Goal: Information Seeking & Learning: Learn about a topic

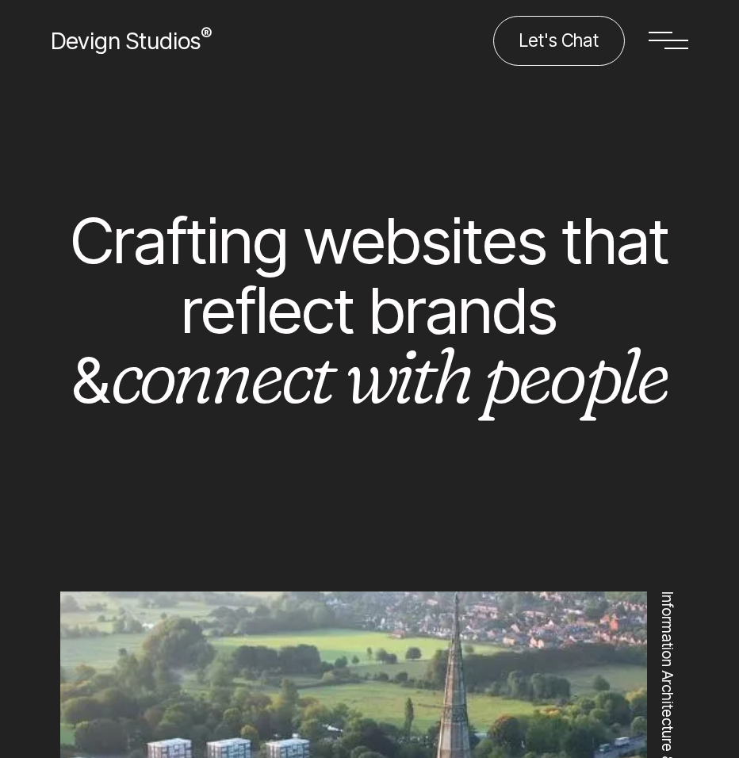
click at [662, 37] on div at bounding box center [669, 41] width 40 height 50
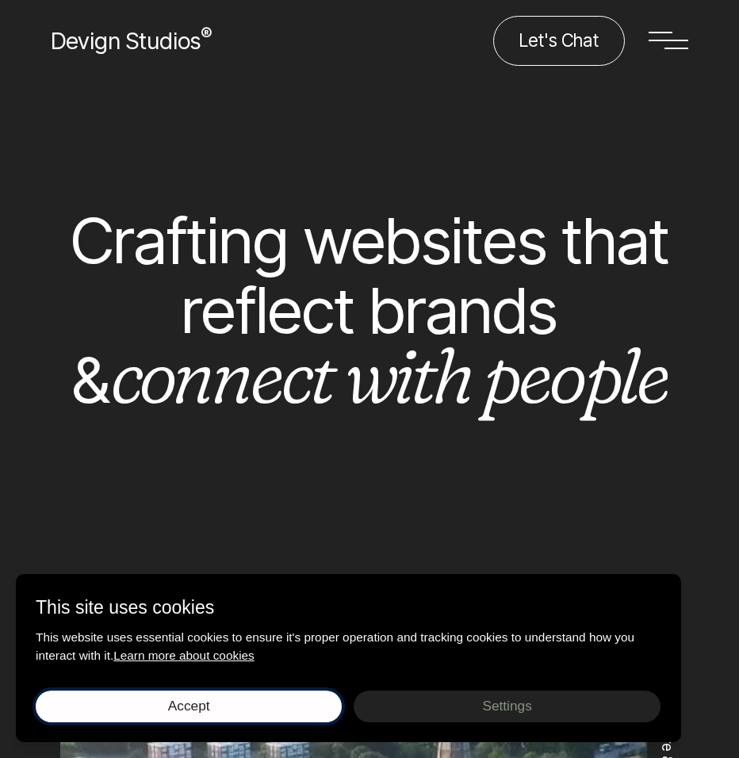
click at [231, 711] on button "Accept Save choices" at bounding box center [189, 707] width 306 height 32
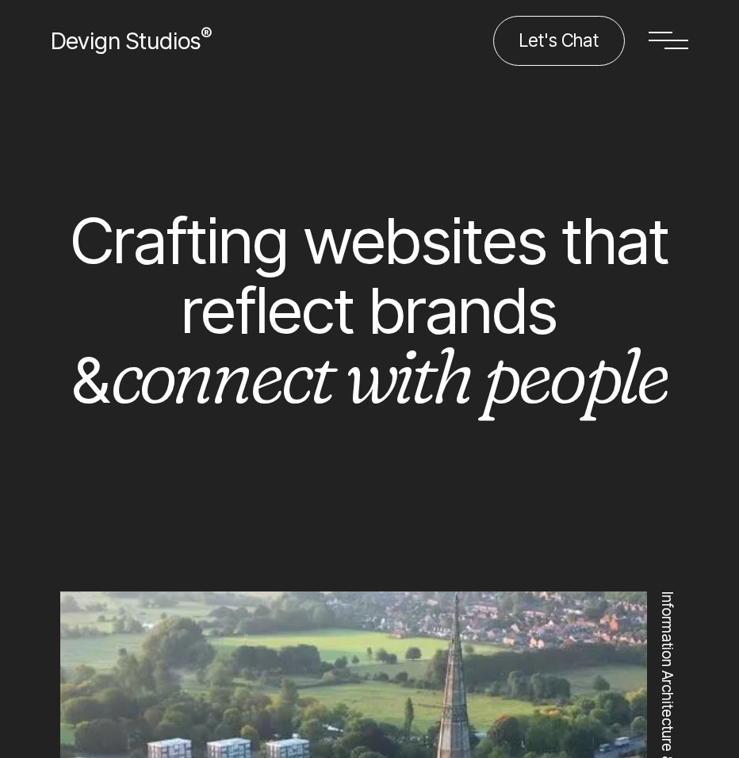
click at [677, 45] on div at bounding box center [669, 41] width 40 height 50
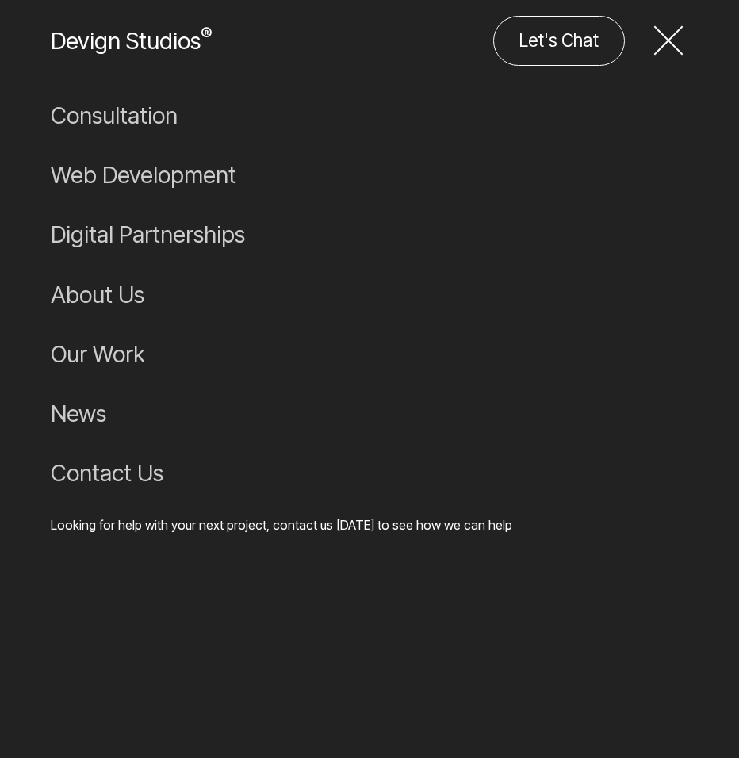
click at [121, 362] on link "Our Work" at bounding box center [369, 353] width 650 height 59
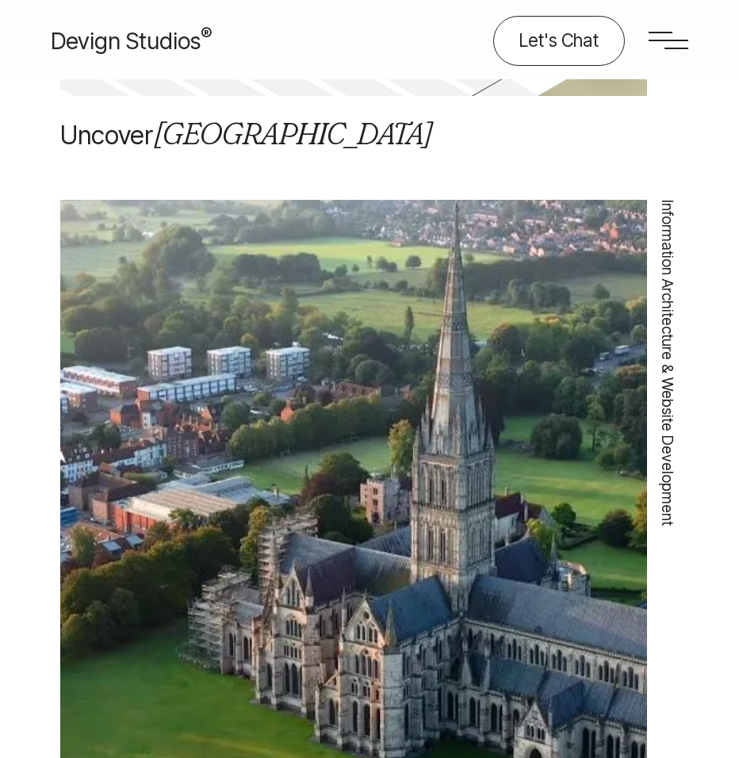
scroll to position [1228, 0]
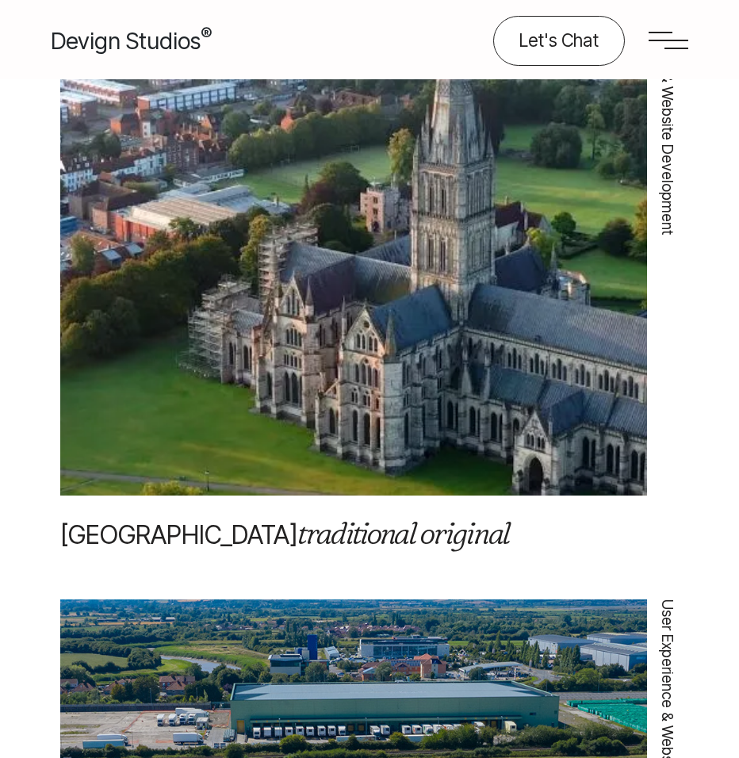
click at [423, 376] on img at bounding box center [353, 202] width 587 height 822
click at [377, 468] on img at bounding box center [353, 202] width 587 height 822
click at [338, 525] on em "traditional original" at bounding box center [403, 533] width 213 height 38
click at [347, 463] on img at bounding box center [353, 202] width 587 height 822
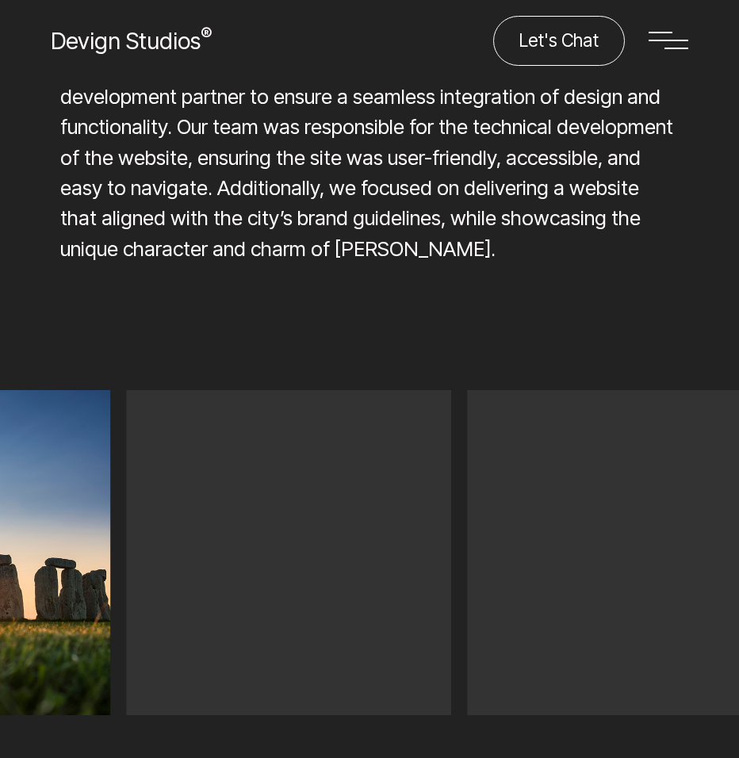
scroll to position [952, 0]
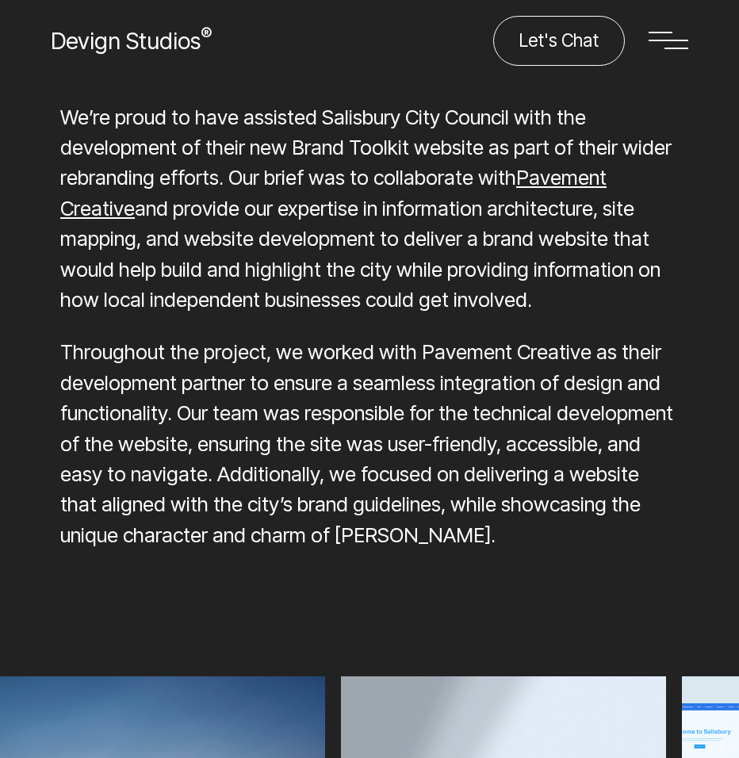
click at [546, 175] on link "Pavement Creative" at bounding box center [333, 192] width 546 height 55
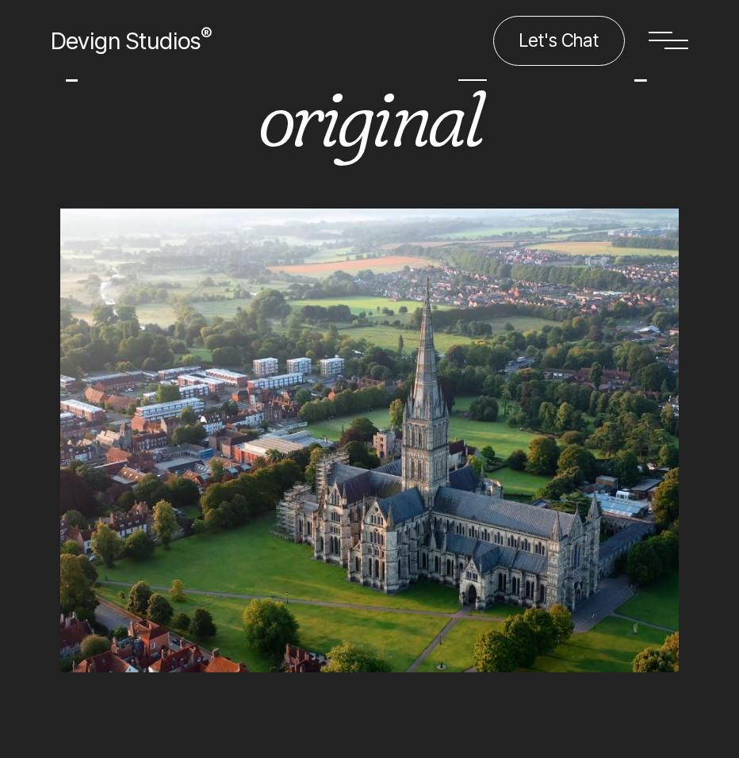
scroll to position [0, 0]
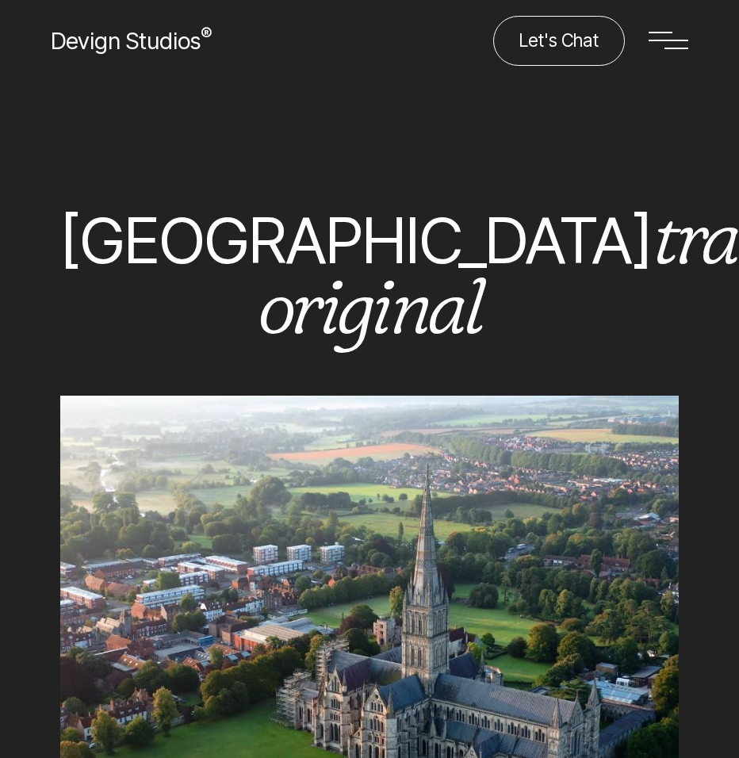
click at [672, 43] on div at bounding box center [669, 41] width 40 height 50
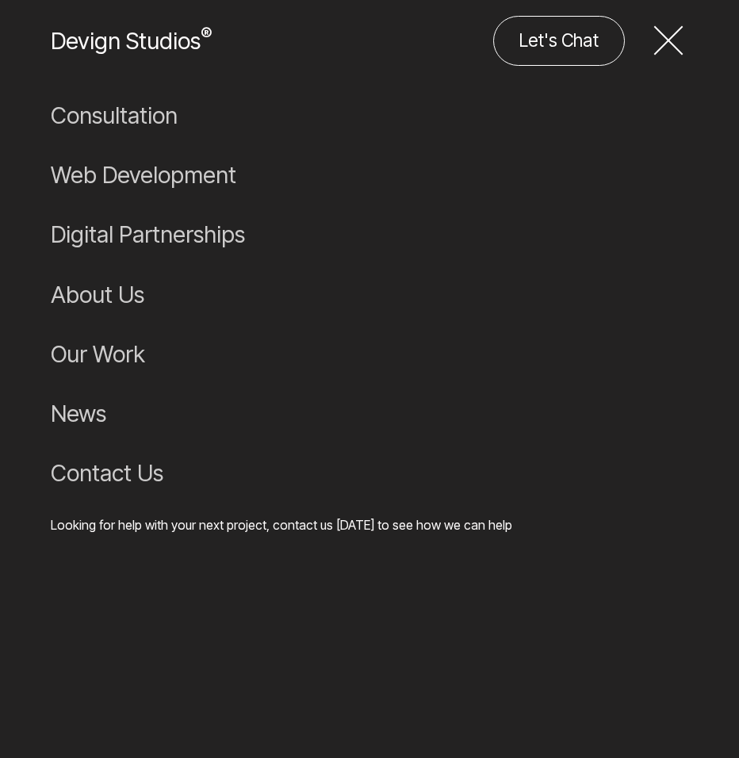
click at [125, 291] on link "About Us" at bounding box center [369, 294] width 650 height 59
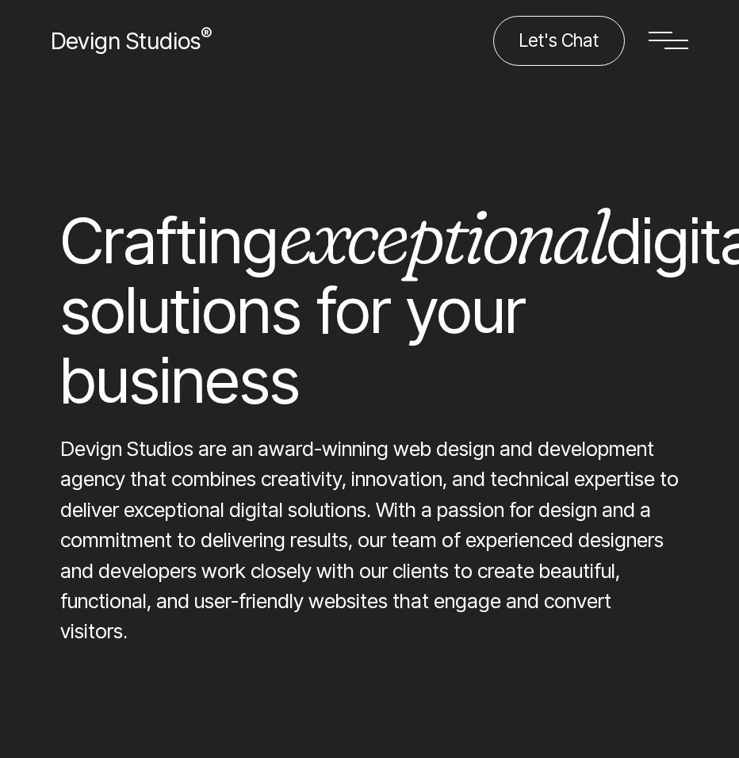
click at [660, 40] on span at bounding box center [669, 41] width 40 height 2
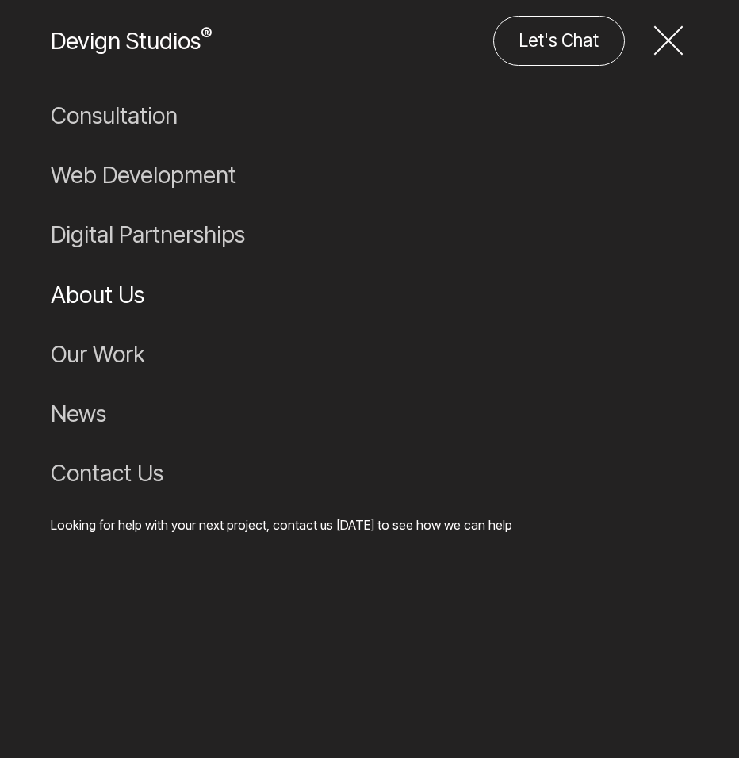
click at [71, 354] on link "Our Work" at bounding box center [369, 353] width 650 height 59
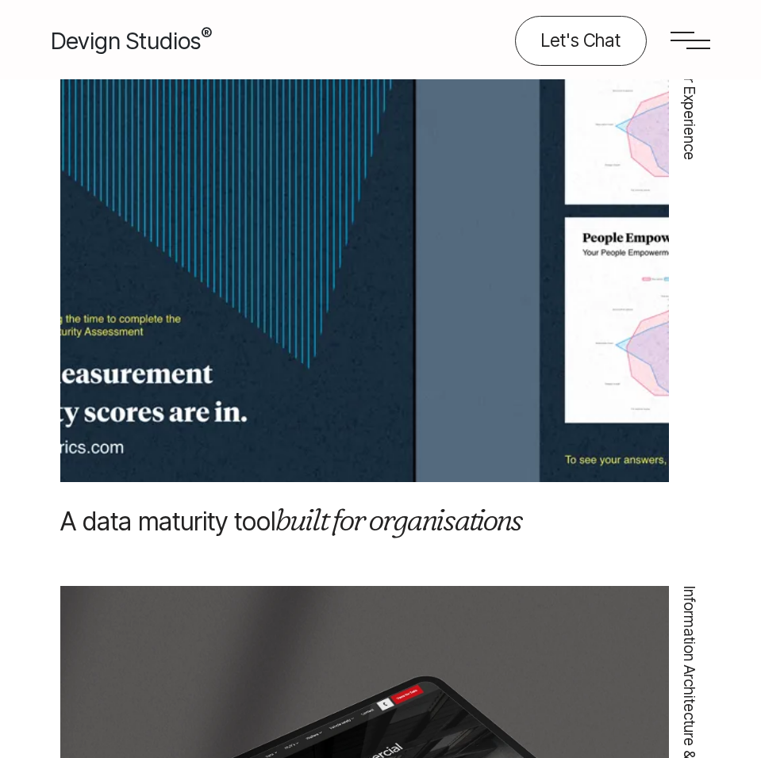
scroll to position [2851, 0]
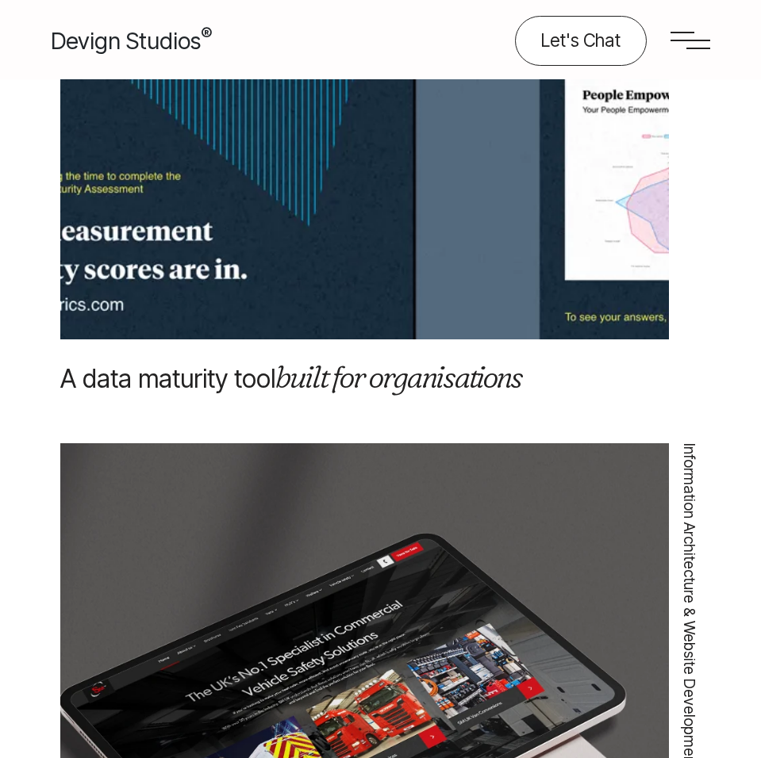
click at [347, 302] on img at bounding box center [364, 36] width 608 height 852
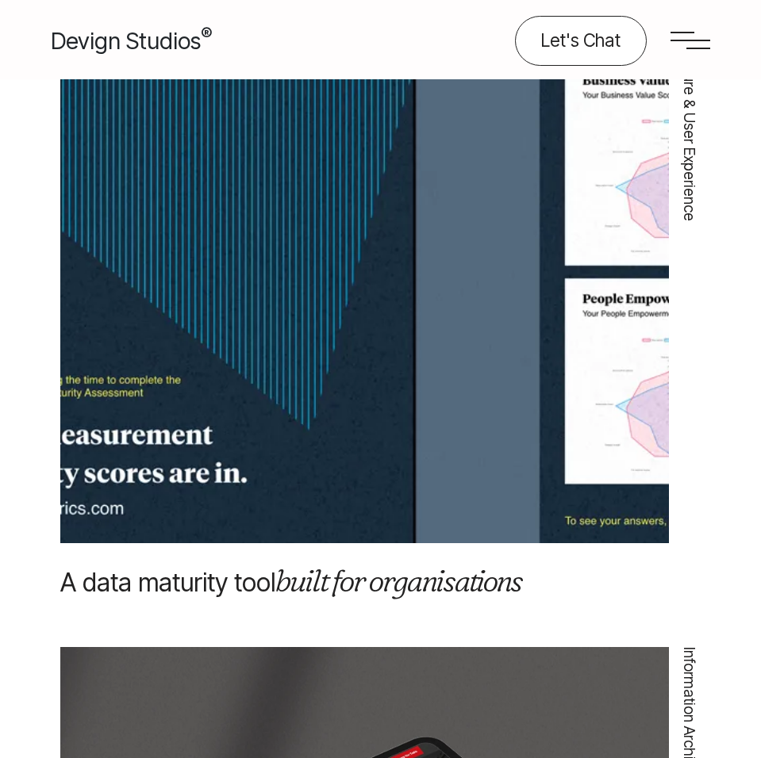
scroll to position [2614, 0]
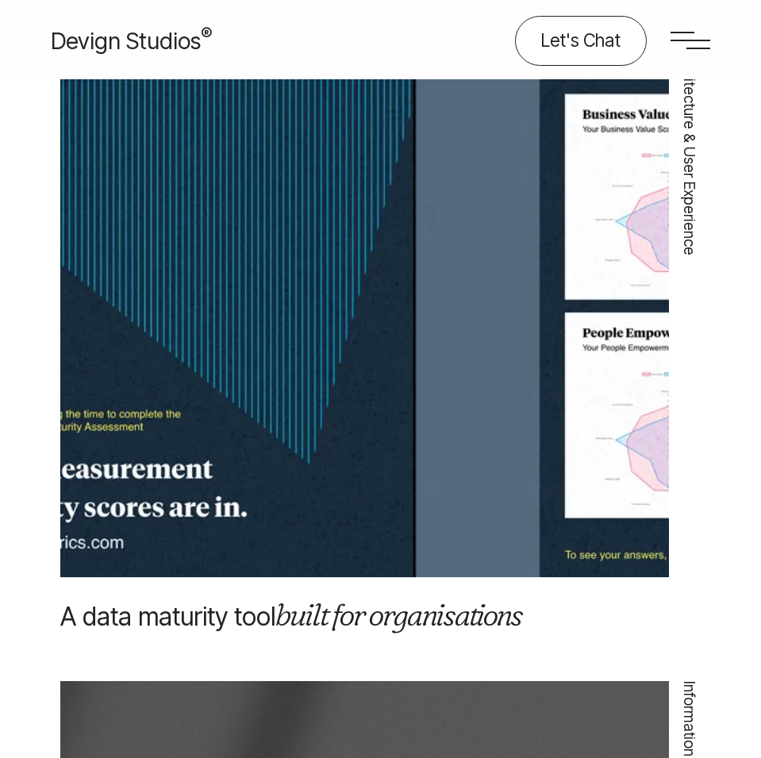
click at [350, 215] on img at bounding box center [364, 274] width 608 height 852
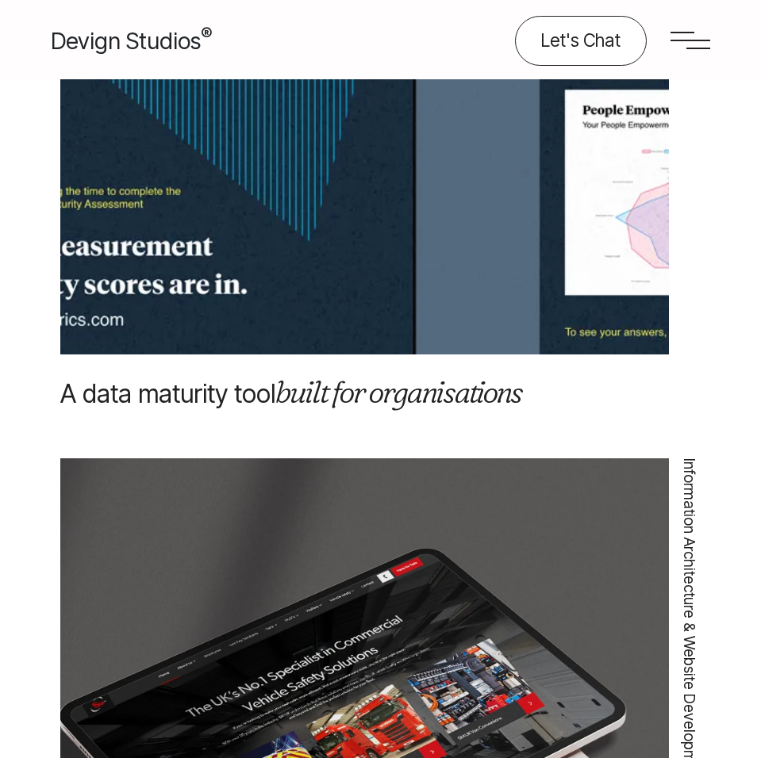
scroll to position [2851, 0]
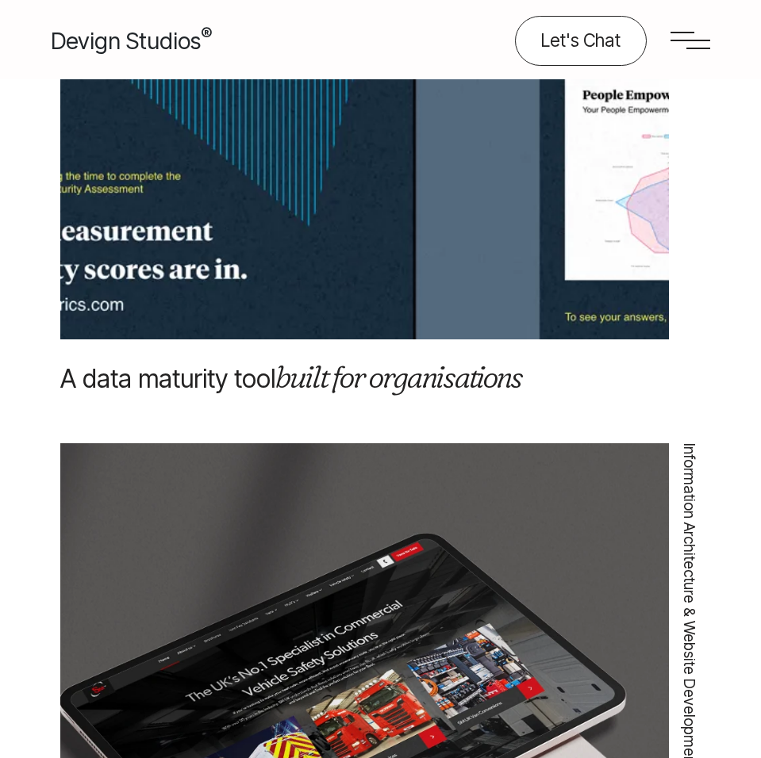
click at [366, 361] on em "built for organisations" at bounding box center [398, 377] width 247 height 38
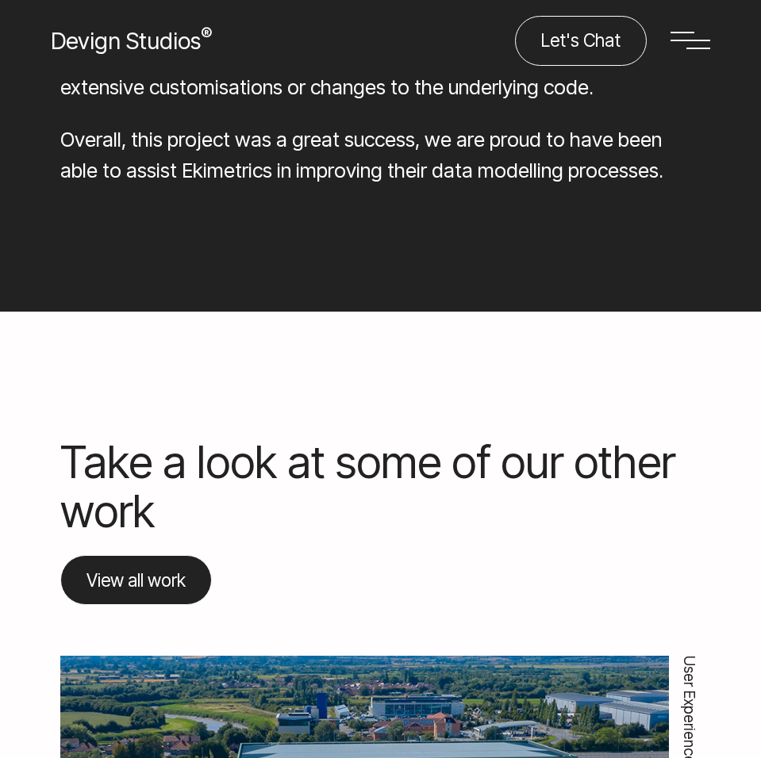
scroll to position [3331, 0]
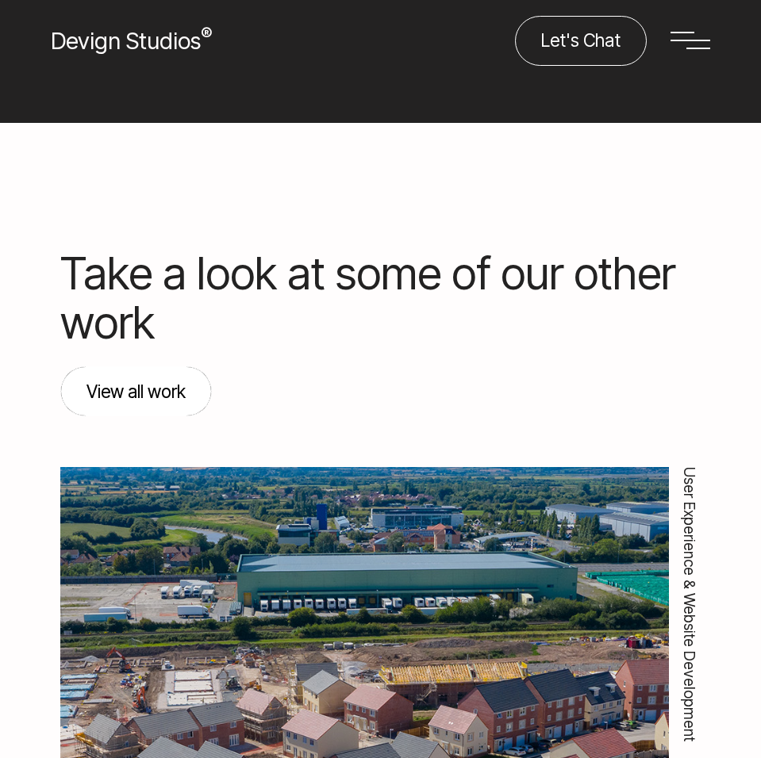
click at [120, 366] on link "View all work" at bounding box center [135, 391] width 151 height 50
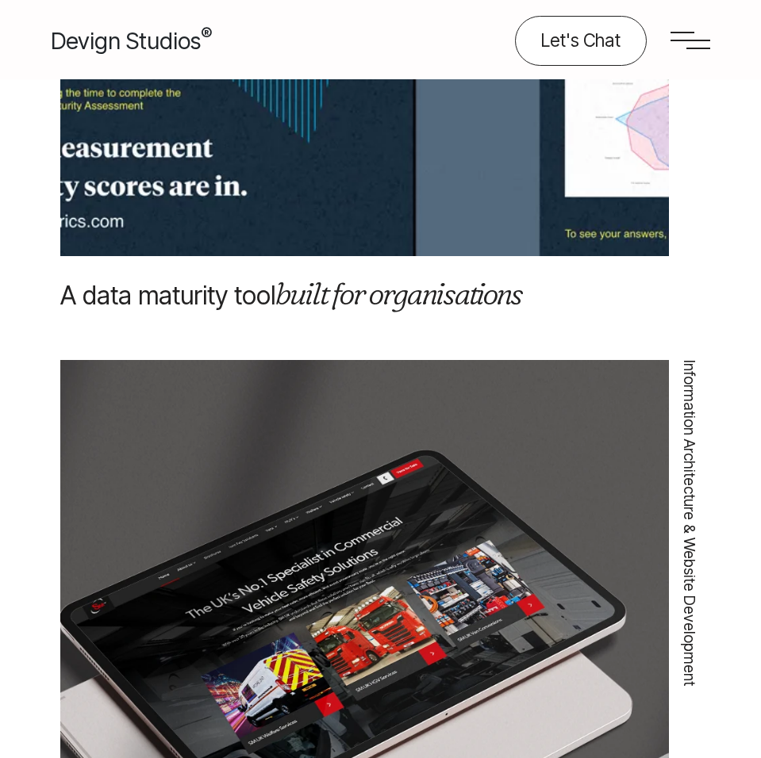
scroll to position [3252, 0]
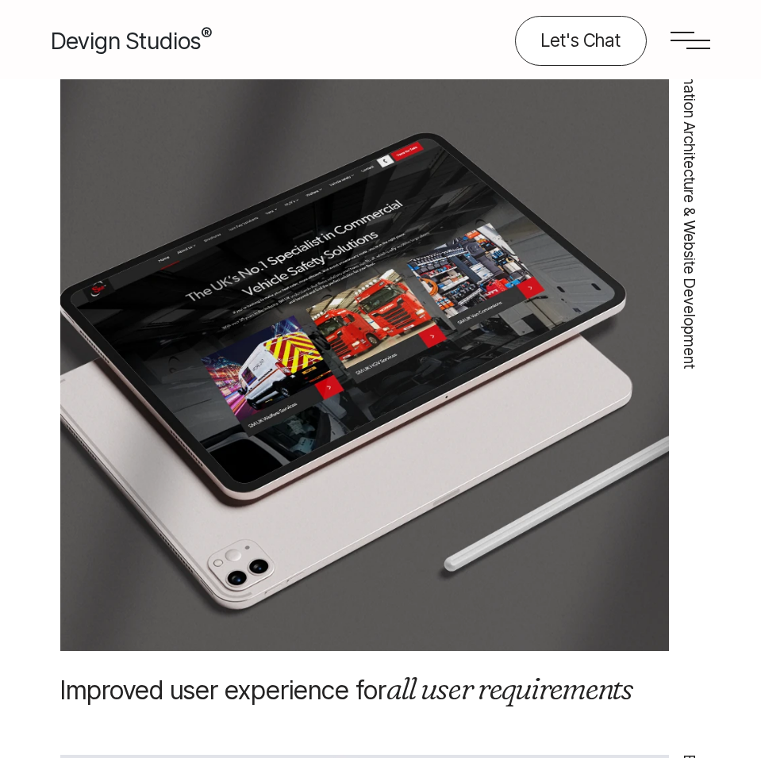
click at [399, 474] on img at bounding box center [364, 347] width 608 height 852
click at [398, 394] on img at bounding box center [364, 347] width 608 height 852
click at [405, 573] on img at bounding box center [364, 347] width 608 height 852
click at [352, 668] on div "Information Architecture & Website Development Improved user experience for all…" at bounding box center [380, 374] width 640 height 662
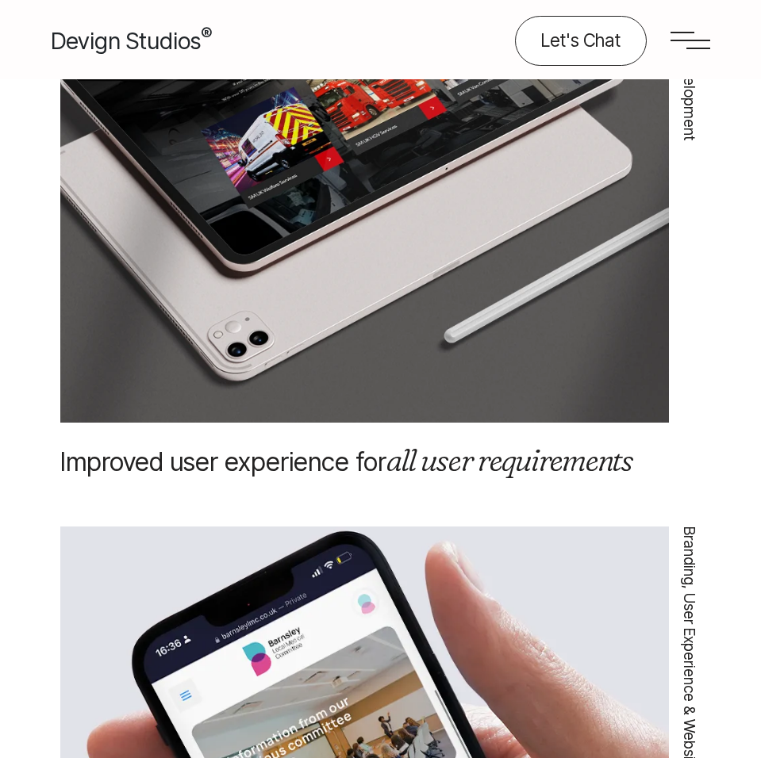
scroll to position [3490, 0]
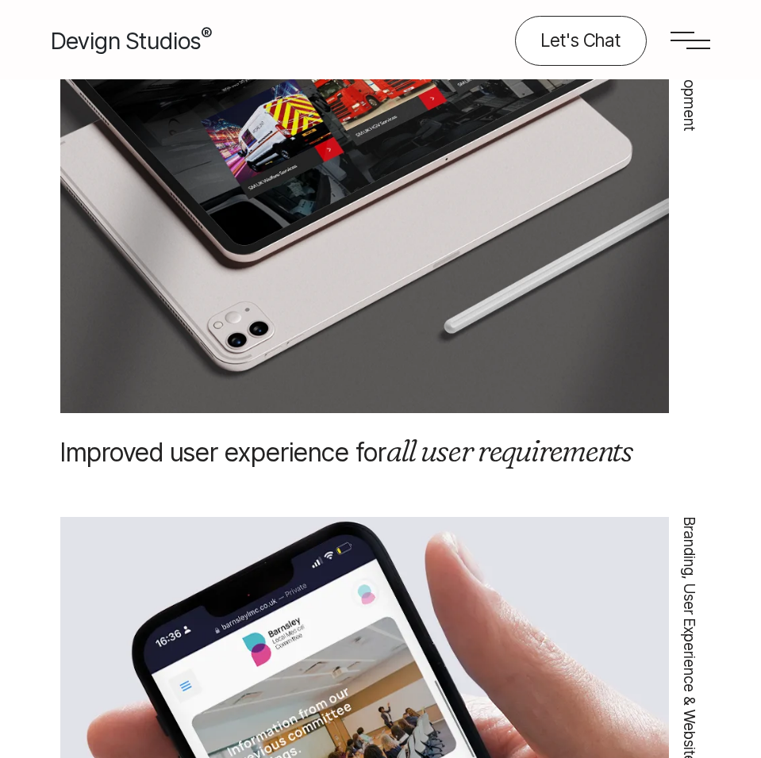
click at [220, 452] on link "Improved user experience for all user requirements" at bounding box center [346, 452] width 572 height 31
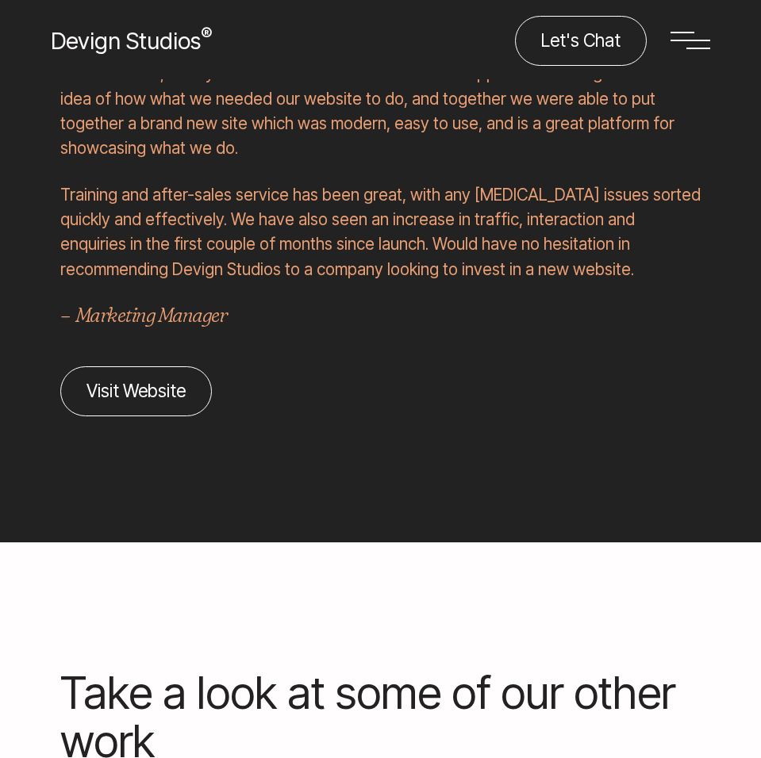
scroll to position [3005, 0]
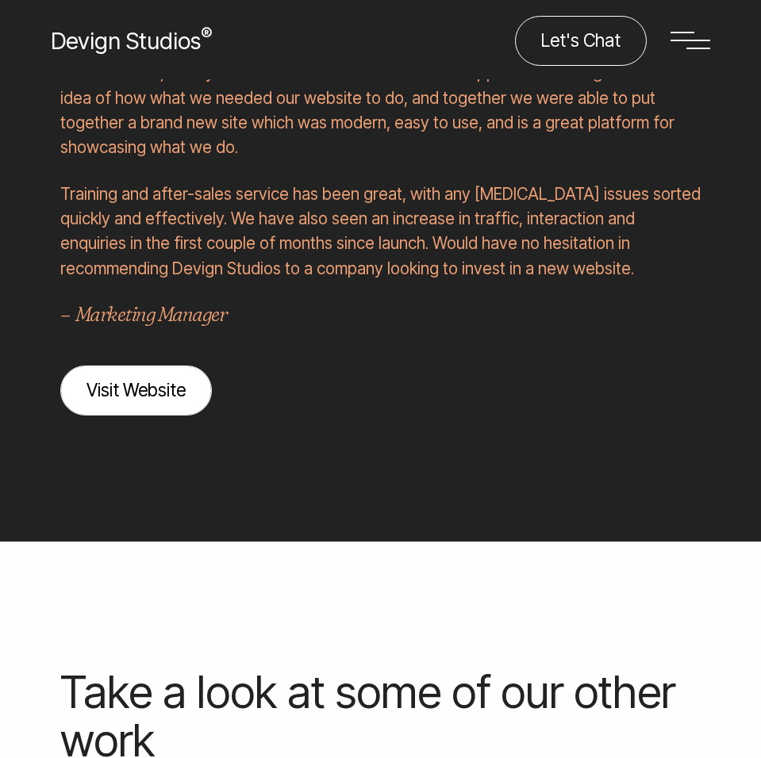
click at [159, 397] on link "Visit Website" at bounding box center [135, 391] width 151 height 50
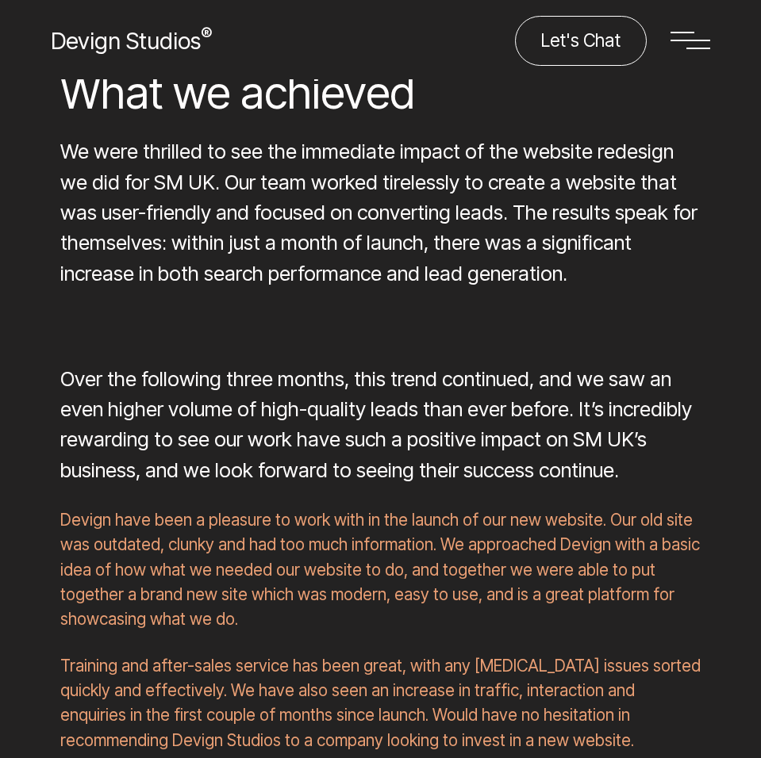
scroll to position [2449, 0]
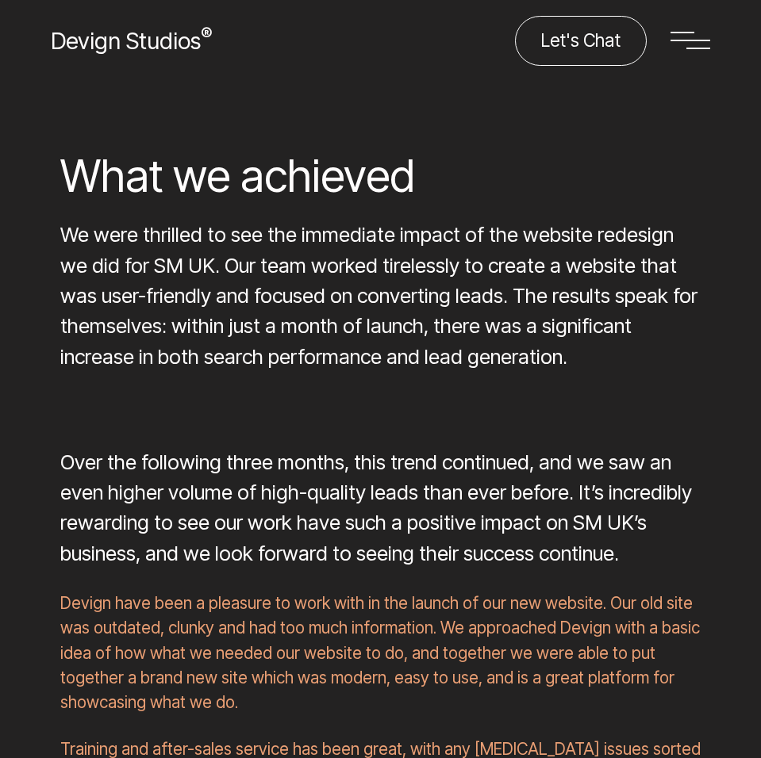
click at [483, 409] on p at bounding box center [380, 409] width 640 height 30
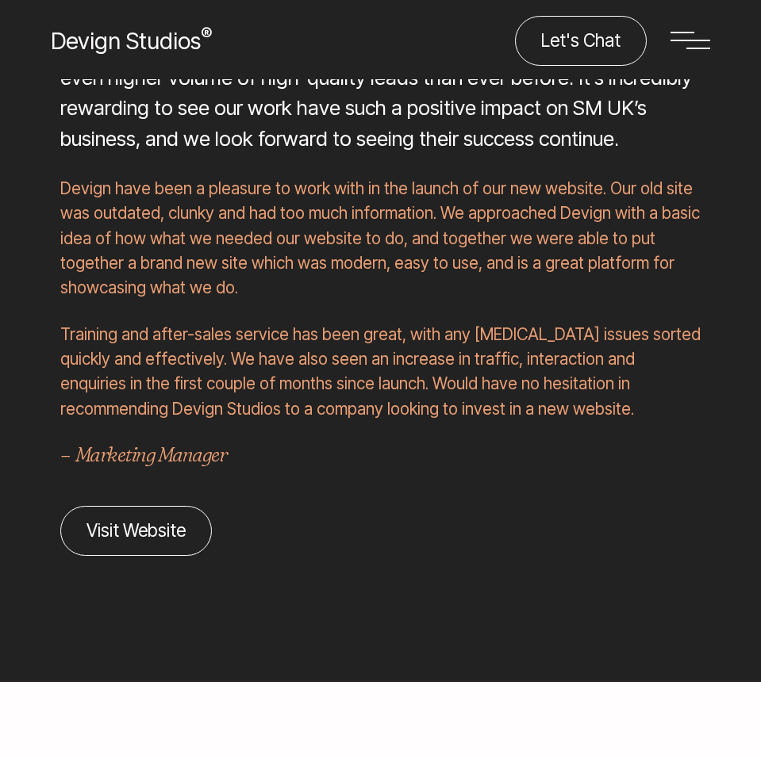
scroll to position [2767, 0]
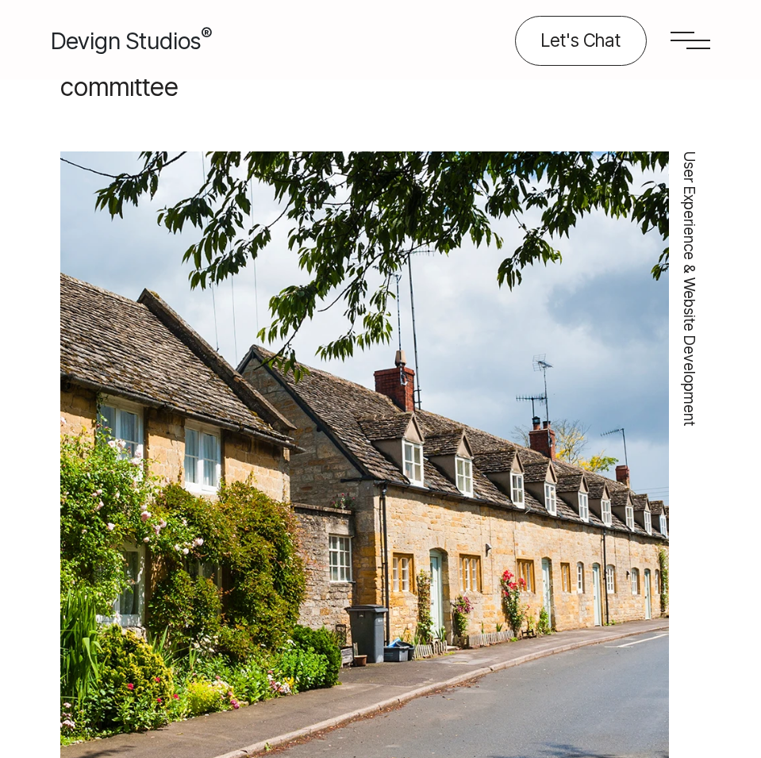
scroll to position [4600, 0]
